Goal: Task Accomplishment & Management: Manage account settings

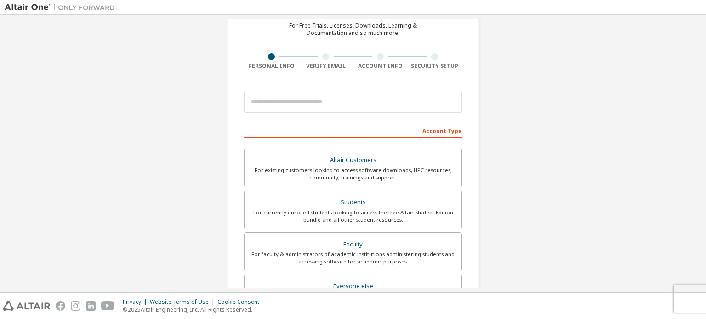
scroll to position [46, 0]
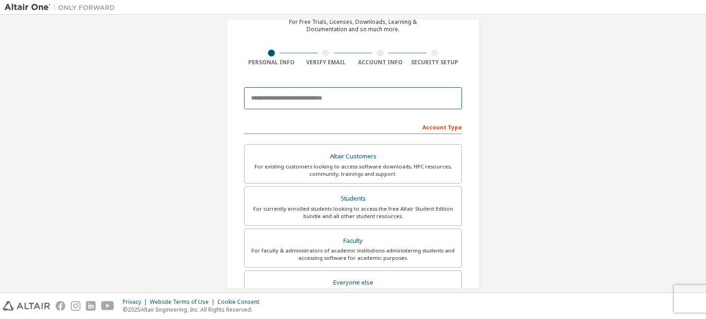
click at [322, 96] on input "email" at bounding box center [353, 98] width 218 height 22
paste input "**********"
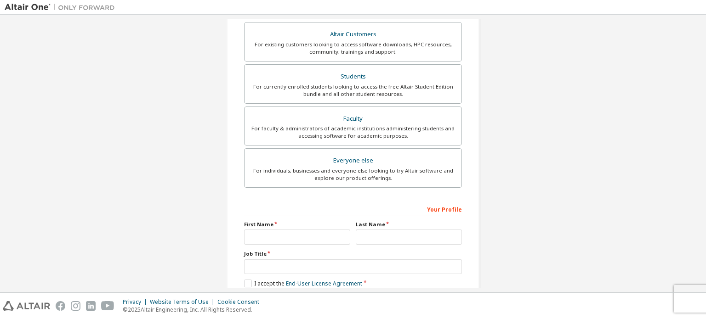
scroll to position [184, 0]
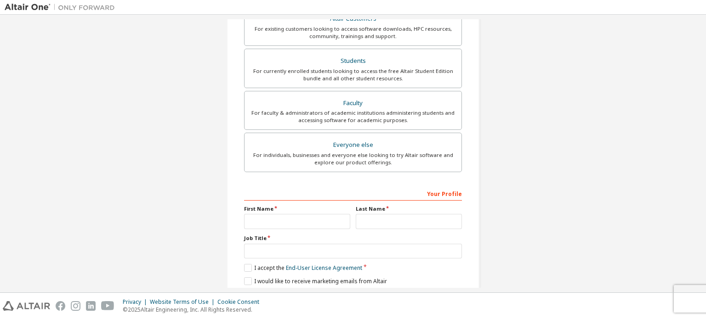
type input "**********"
click at [260, 225] on input "text" at bounding box center [297, 221] width 106 height 15
type input "**********"
type input "*"
type input "*******"
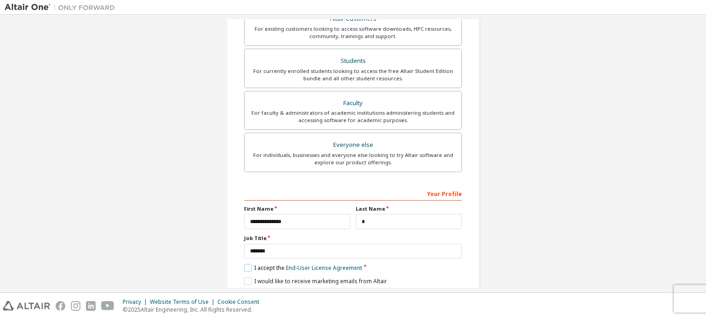
click at [244, 268] on label "I accept the End-User License Agreement" at bounding box center [303, 268] width 118 height 8
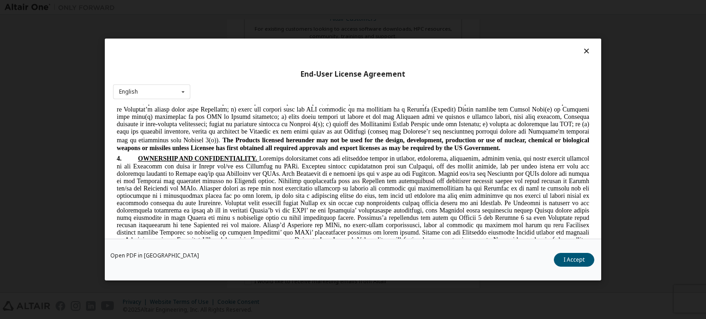
scroll to position [1050, 0]
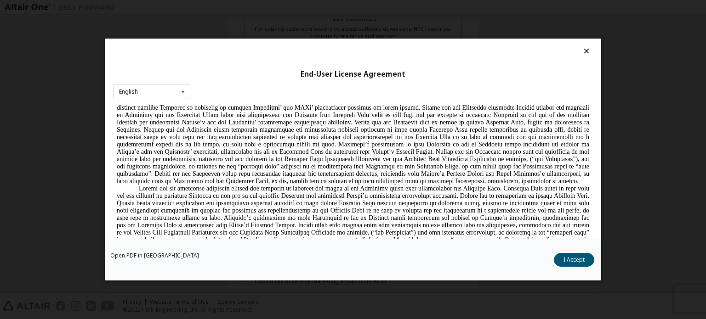
drag, startPoint x: 588, startPoint y: 186, endPoint x: 469, endPoint y: 71, distance: 166.3
click at [588, 206] on div "End-User License Agreement English English Chinese French German Japanese Korea…" at bounding box center [353, 139] width 496 height 200
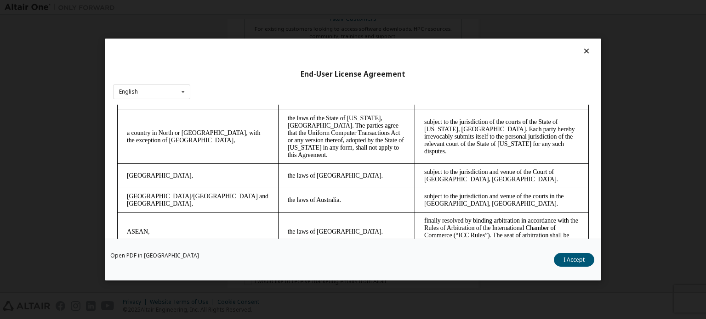
scroll to position [2586, 0]
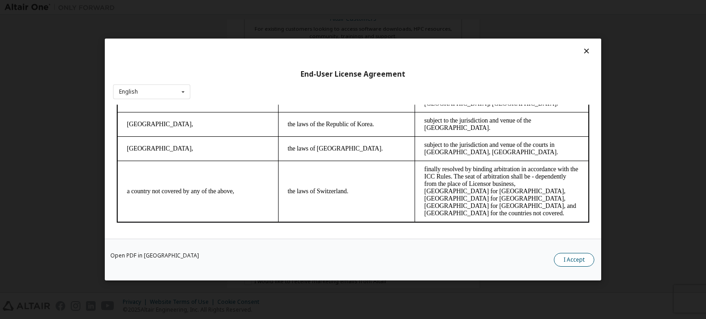
click at [565, 264] on button "I Accept" at bounding box center [574, 260] width 40 height 14
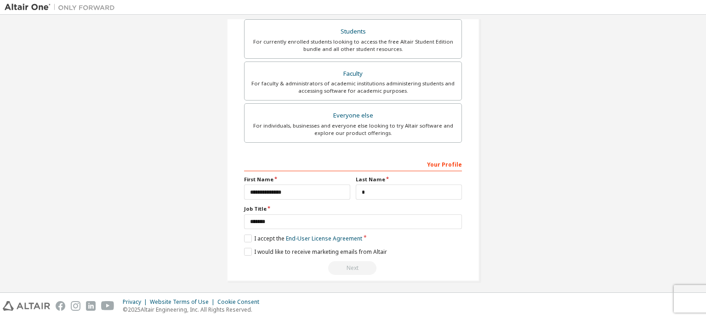
scroll to position [215, 0]
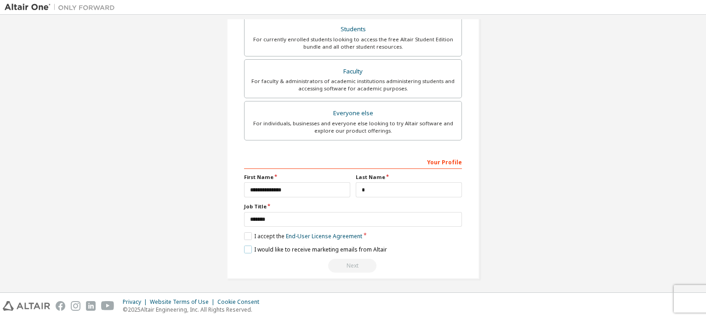
click at [244, 248] on label "I would like to receive marketing emails from Altair" at bounding box center [315, 250] width 143 height 8
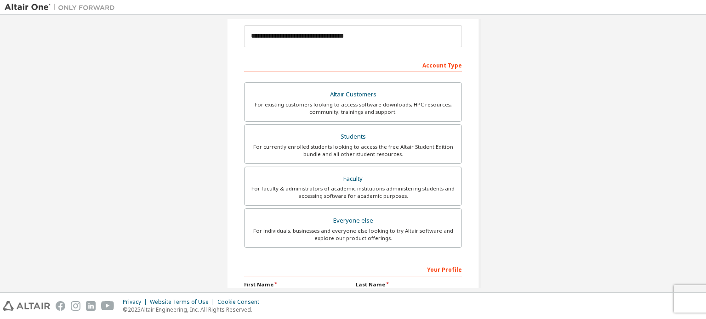
scroll to position [78, 0]
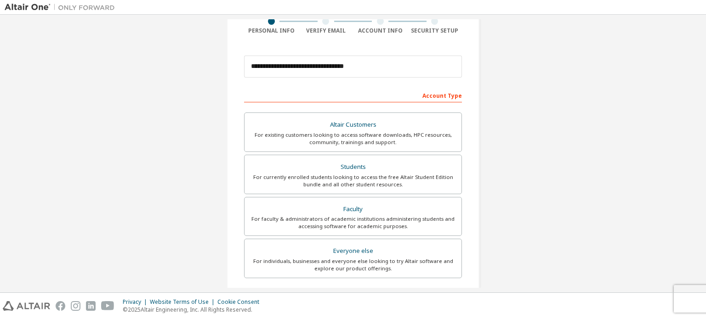
click at [393, 182] on div "For currently enrolled students looking to access the free Altair Student Editi…" at bounding box center [353, 181] width 206 height 15
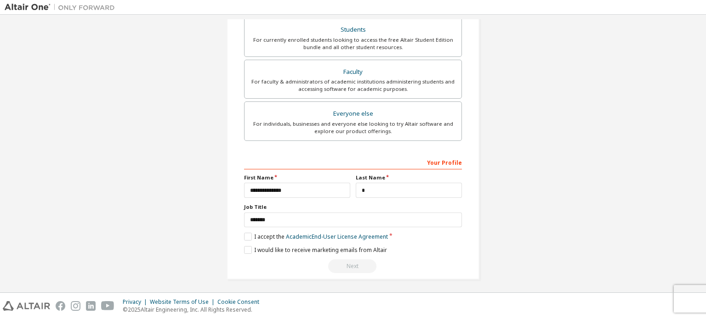
scroll to position [215, 0]
click at [245, 232] on label "I accept the Academic End-User License Agreement" at bounding box center [316, 236] width 144 height 8
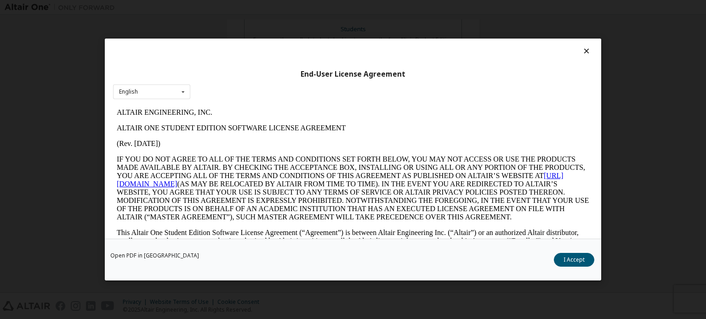
scroll to position [0, 0]
click at [565, 260] on button "I Accept" at bounding box center [574, 260] width 40 height 14
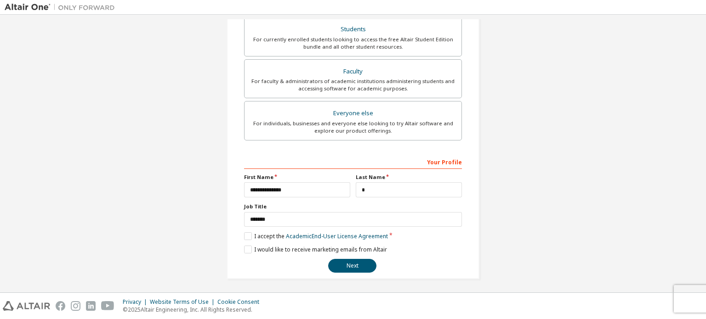
click at [240, 249] on div "**********" at bounding box center [352, 47] width 253 height 464
click at [244, 246] on label "I would like to receive marketing emails from Altair" at bounding box center [315, 250] width 143 height 8
click at [348, 261] on button "Next" at bounding box center [352, 266] width 48 height 14
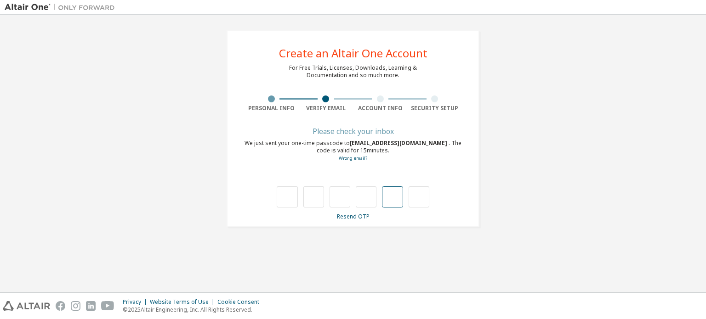
type input "*"
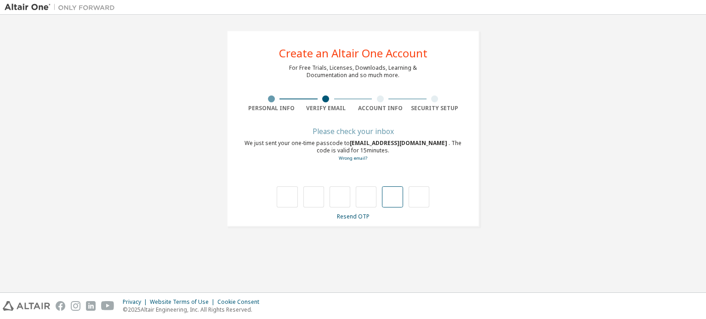
type input "*"
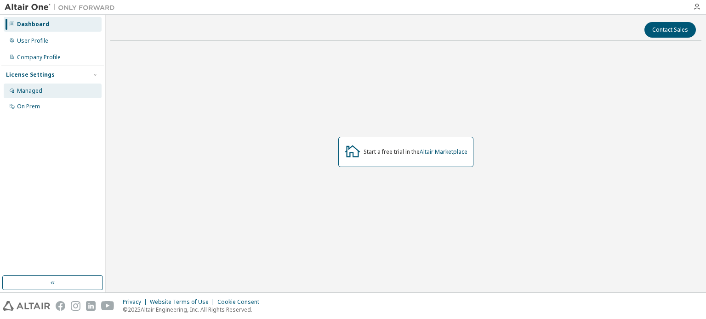
click at [33, 88] on div "Managed" at bounding box center [29, 90] width 25 height 7
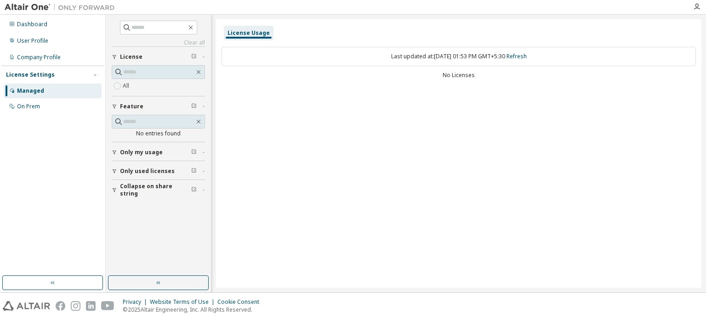
click at [171, 83] on div "All" at bounding box center [158, 85] width 93 height 11
click at [164, 72] on input "text" at bounding box center [158, 72] width 71 height 9
paste input "**********"
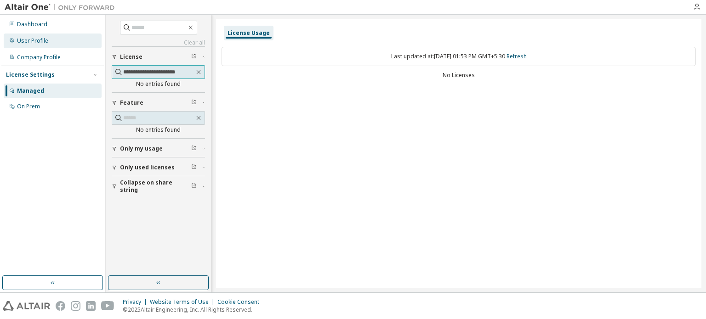
type input "**********"
click at [34, 41] on div "User Profile" at bounding box center [32, 40] width 31 height 7
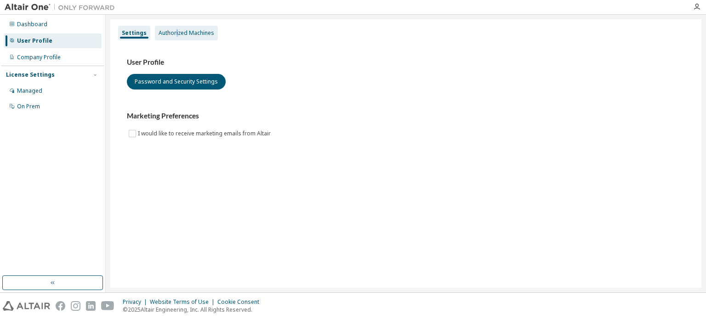
click at [175, 32] on div "Authorized Machines" at bounding box center [186, 32] width 56 height 7
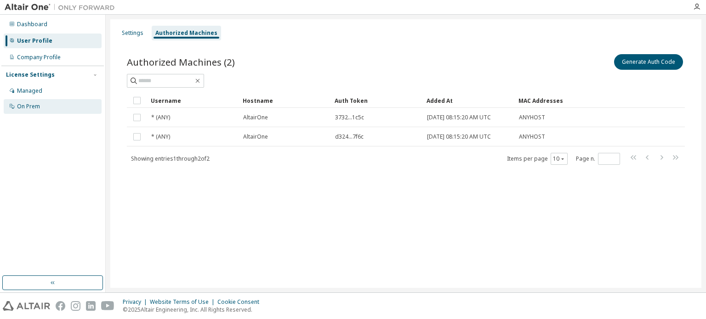
click at [28, 108] on div "On Prem" at bounding box center [28, 106] width 23 height 7
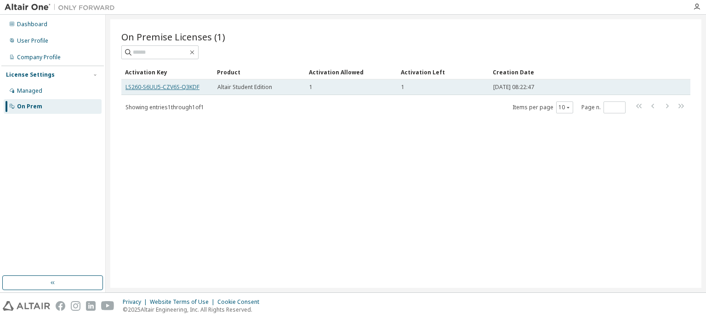
click at [190, 88] on link "LS260-S6UU5-CZV6S-Q3KDF" at bounding box center [162, 87] width 74 height 8
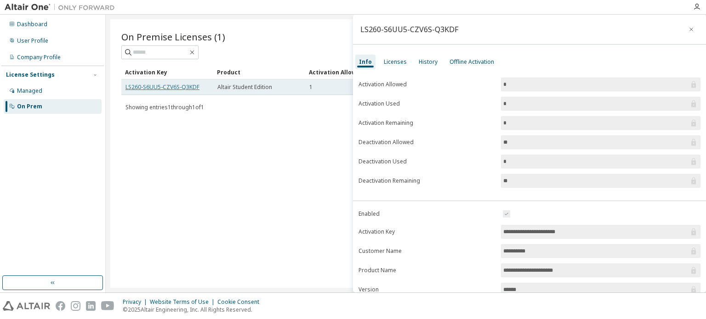
drag, startPoint x: 190, startPoint y: 88, endPoint x: 171, endPoint y: 88, distance: 18.8
click at [171, 88] on link "LS260-S6UU5-CZV6S-Q3KDF" at bounding box center [162, 87] width 74 height 8
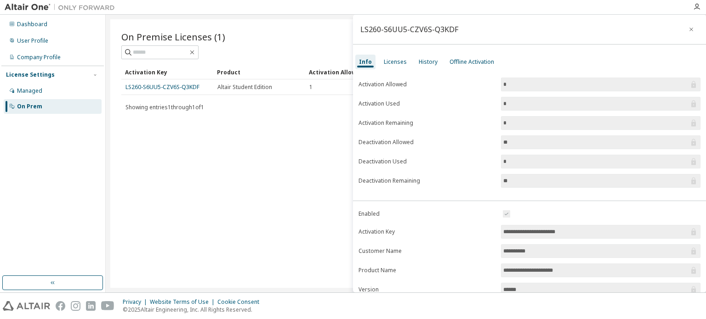
click at [329, 123] on div "On Premise Licenses (1) Clear Load Save Save As Field Operator Value Select fil…" at bounding box center [405, 153] width 591 height 269
click at [687, 25] on button "button" at bounding box center [691, 29] width 15 height 15
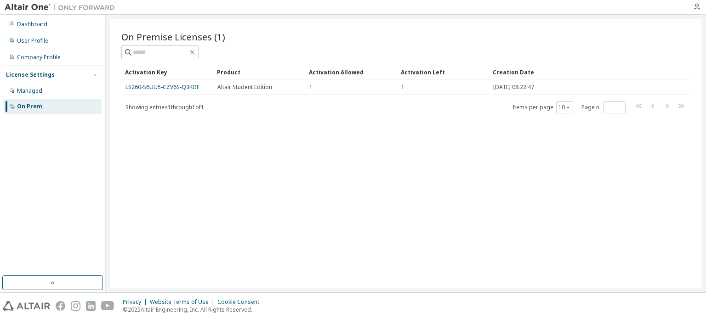
drag, startPoint x: 125, startPoint y: 87, endPoint x: 113, endPoint y: 143, distance: 57.3
click at [111, 145] on div "On Premise Licenses (1) Clear Load Save Save As Field Operator Value Select fil…" at bounding box center [405, 153] width 591 height 269
